Goal: Transaction & Acquisition: Register for event/course

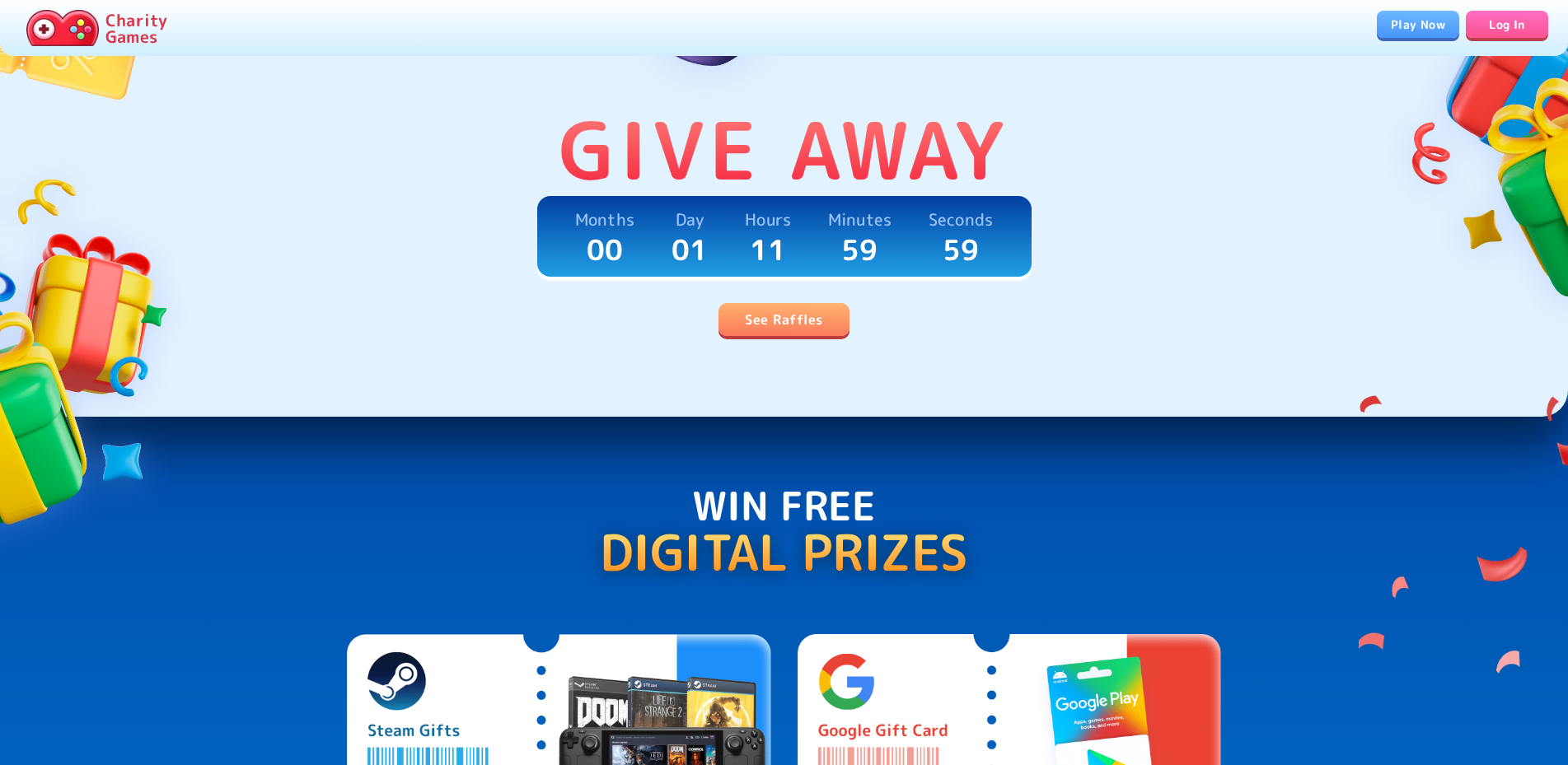
scroll to position [420, 0]
click at [797, 321] on link "See Raffles" at bounding box center [784, 319] width 130 height 33
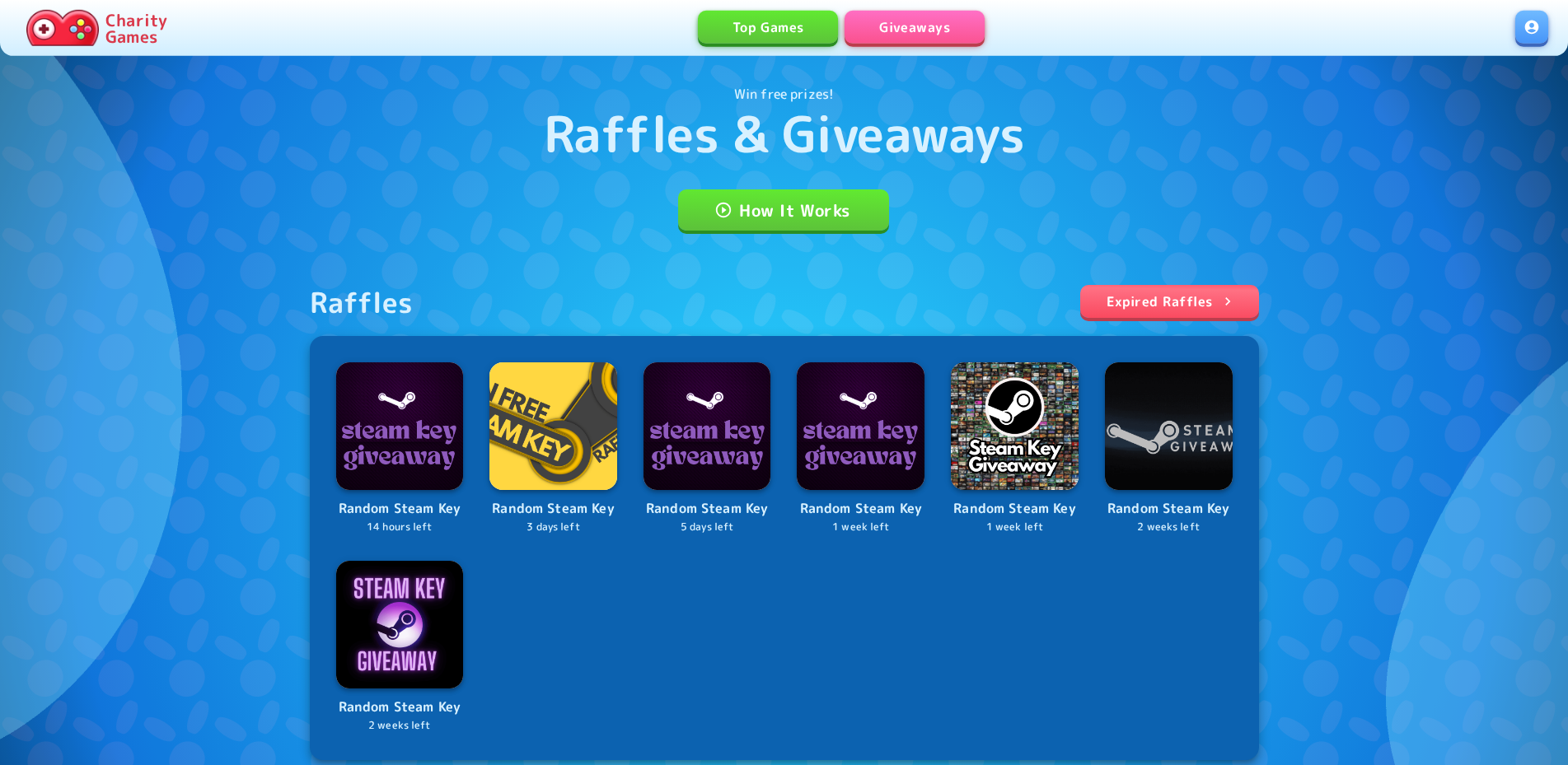
scroll to position [308, 0]
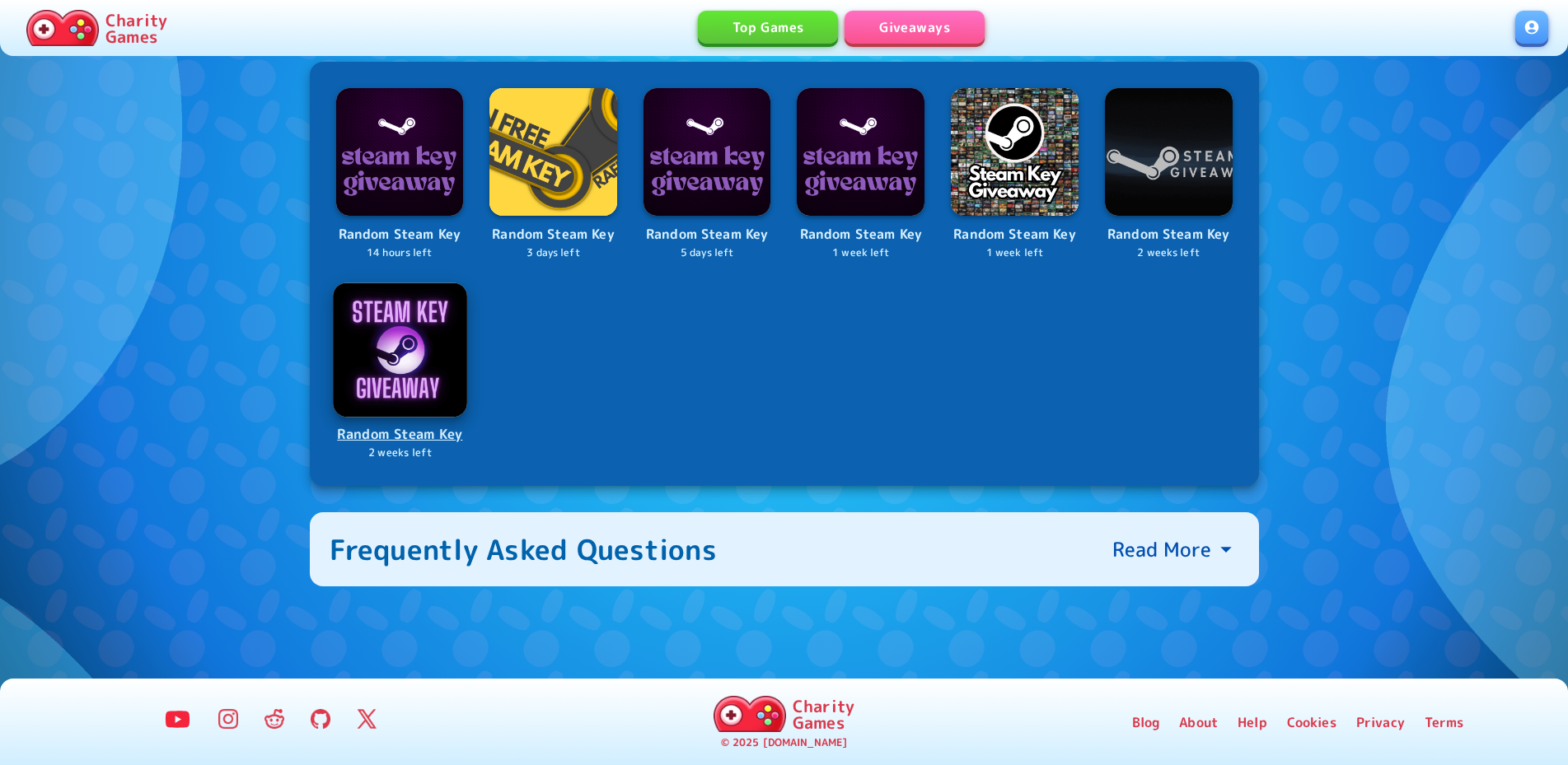
click at [417, 436] on p "Random Steam Key" at bounding box center [400, 434] width 131 height 22
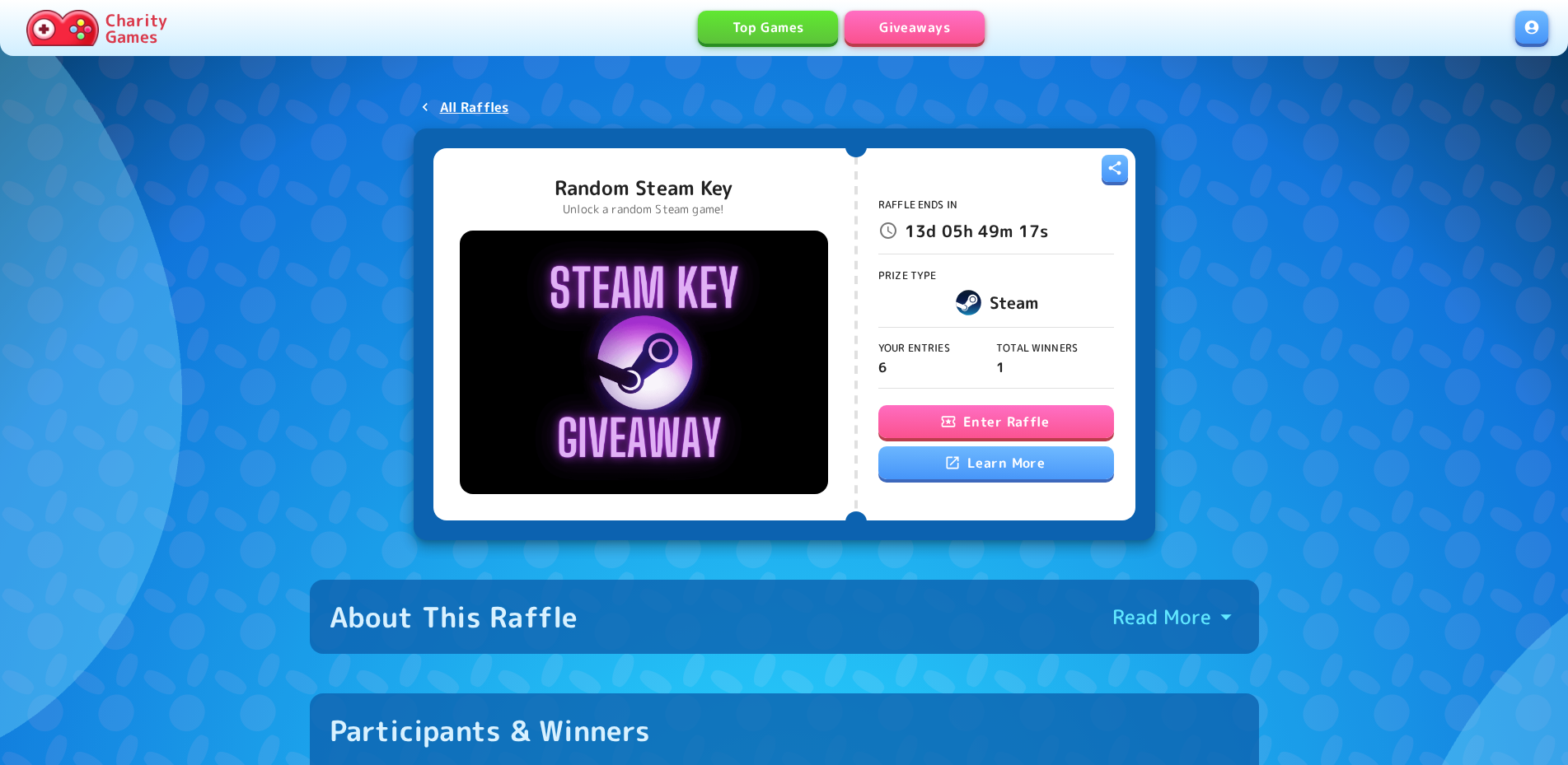
click at [970, 410] on button "Enter Raffle" at bounding box center [996, 422] width 235 height 33
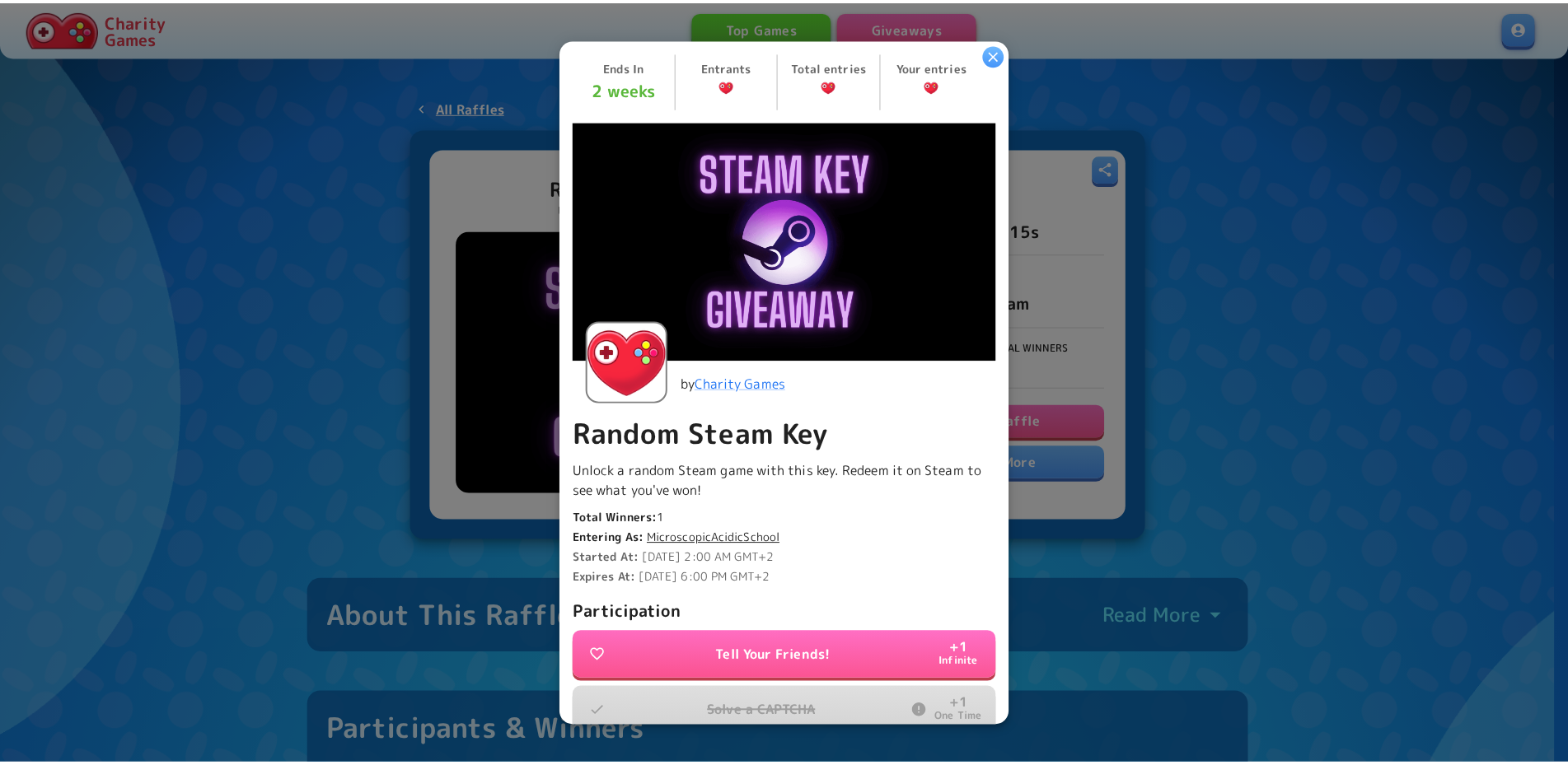
scroll to position [304, 0]
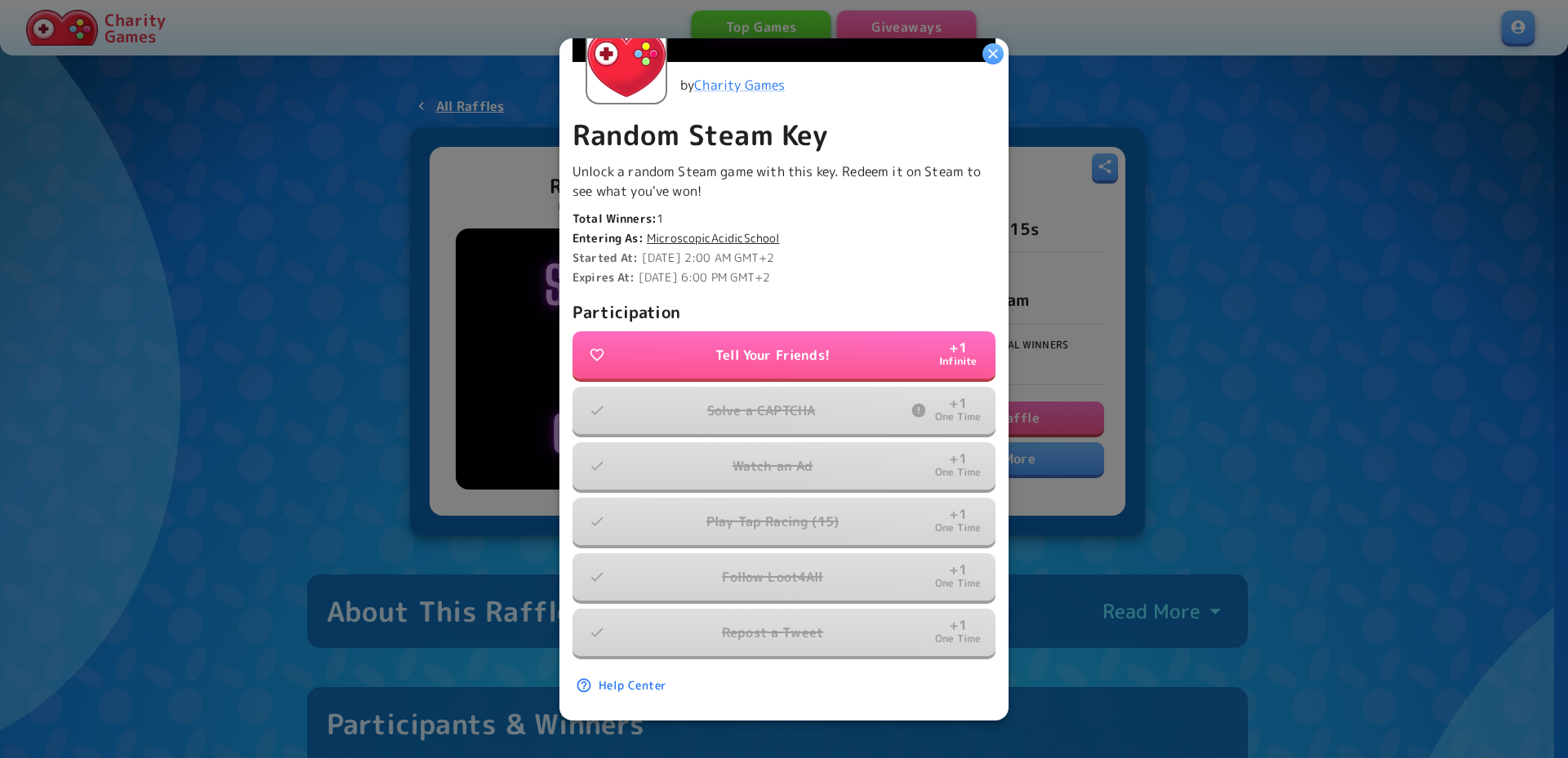
click at [778, 357] on button "Tell Your Friends! + 1 Infinite" at bounding box center [784, 355] width 423 height 48
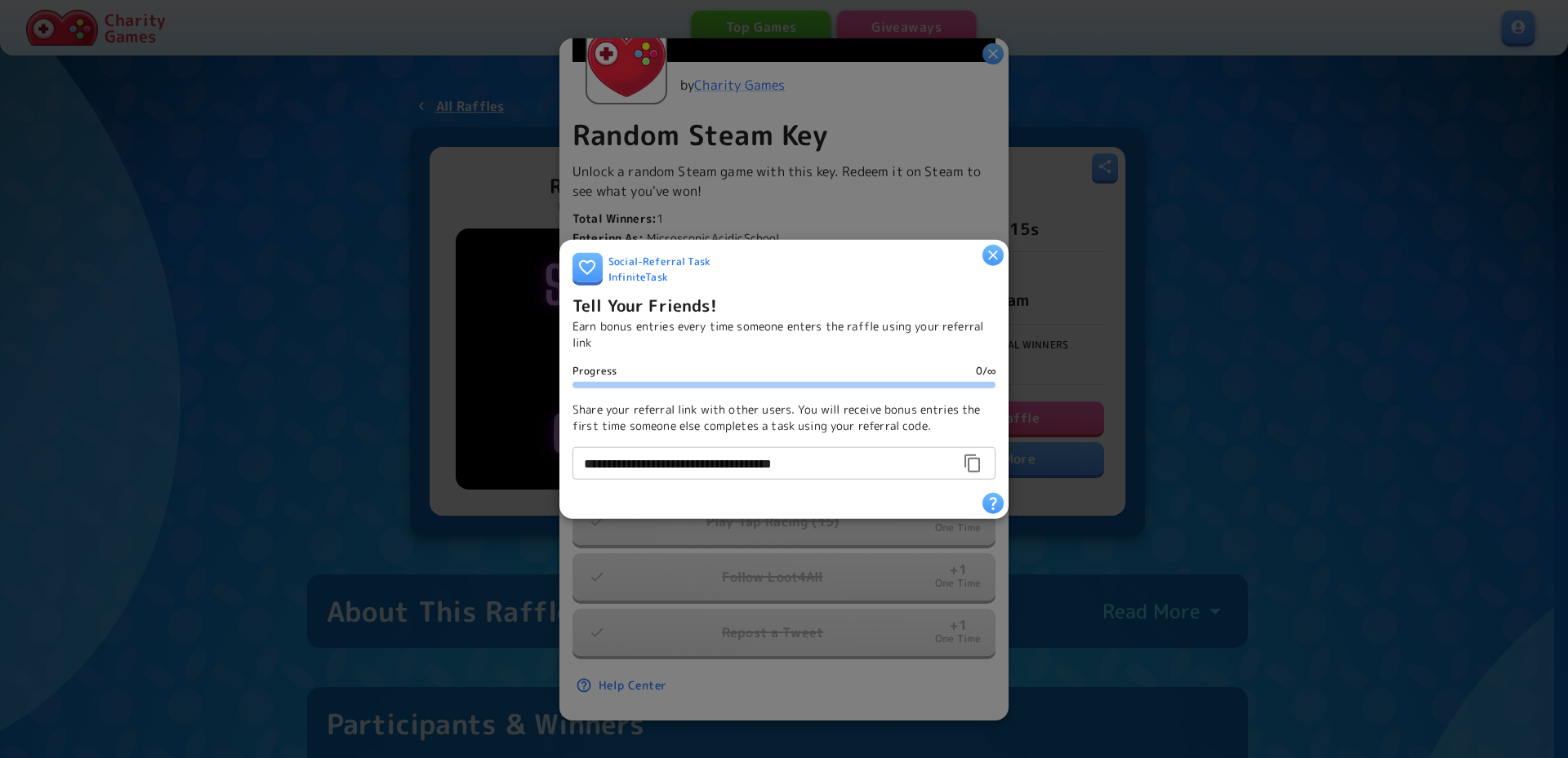
click at [993, 244] on button "button" at bounding box center [993, 254] width 21 height 21
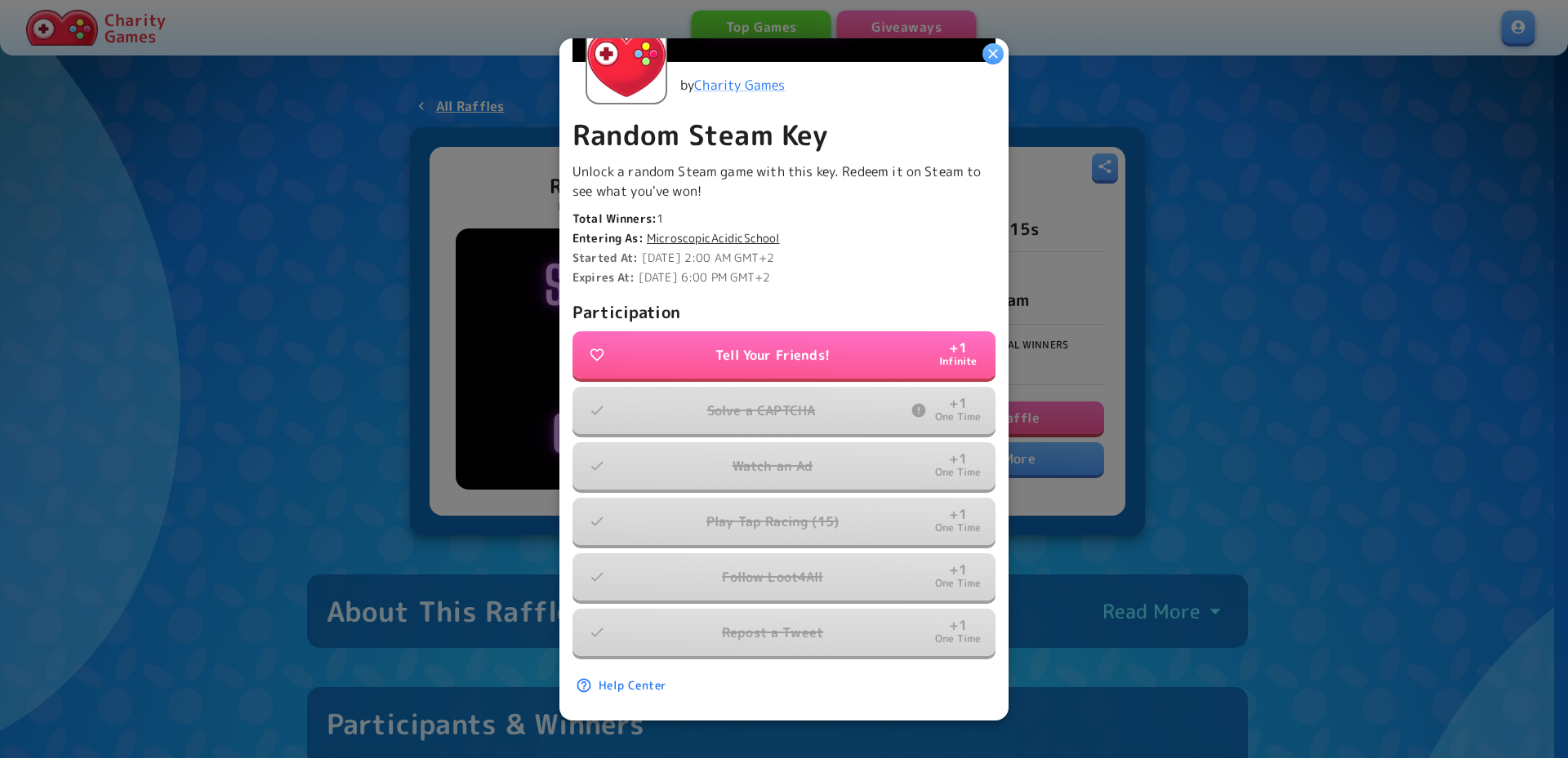
click at [1268, 247] on div at bounding box center [784, 379] width 1568 height 758
